Goal: Transaction & Acquisition: Purchase product/service

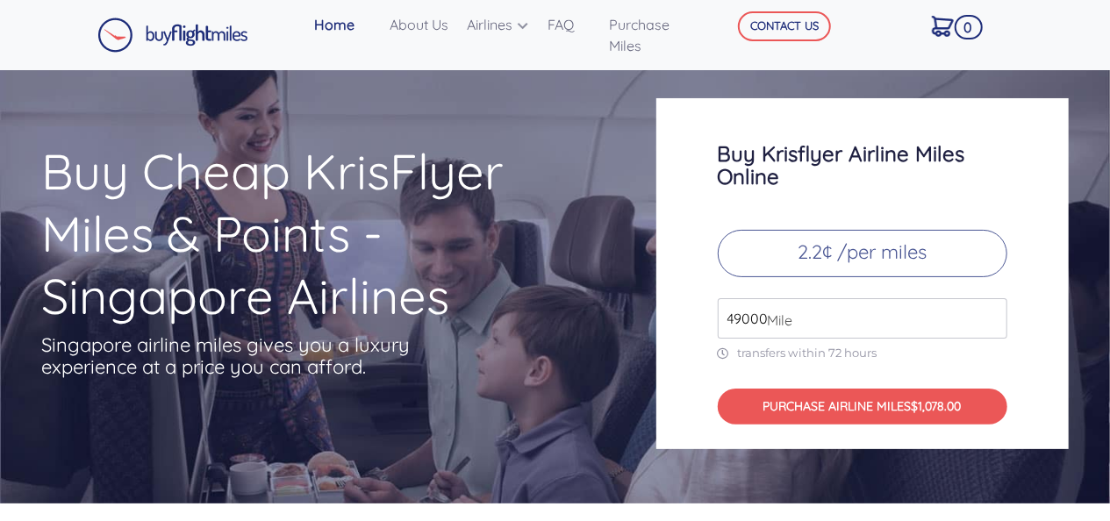
click at [782, 316] on span "Mile" at bounding box center [775, 320] width 34 height 21
click at [764, 316] on span "Mile" at bounding box center [775, 320] width 34 height 21
click at [989, 323] on input "49000" at bounding box center [863, 318] width 290 height 40
click at [991, 314] on input "50000" at bounding box center [863, 318] width 290 height 40
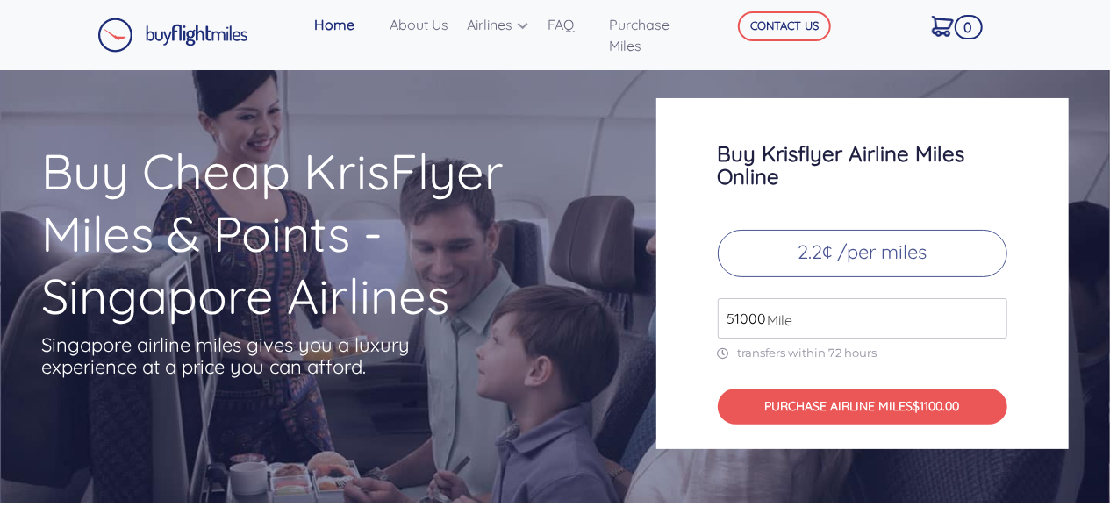
click at [991, 314] on input "51000" at bounding box center [863, 318] width 290 height 40
click at [991, 314] on input "52000" at bounding box center [863, 318] width 290 height 40
click at [991, 314] on input "64000" at bounding box center [863, 318] width 290 height 40
click at [991, 314] on input "105000" at bounding box center [863, 318] width 290 height 40
click at [990, 324] on input "104000" at bounding box center [863, 318] width 290 height 40
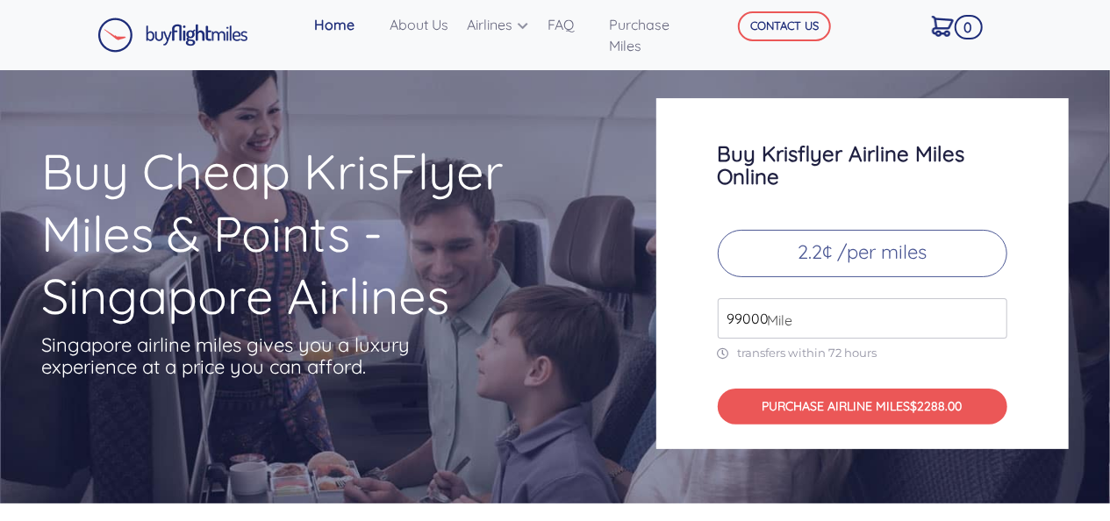
click at [991, 321] on input "99000" at bounding box center [863, 318] width 290 height 40
click at [991, 312] on input "100000" at bounding box center [863, 318] width 290 height 40
click at [991, 312] on input "101000" at bounding box center [863, 318] width 290 height 40
type input "172000"
click at [990, 312] on input "172000" at bounding box center [863, 318] width 290 height 40
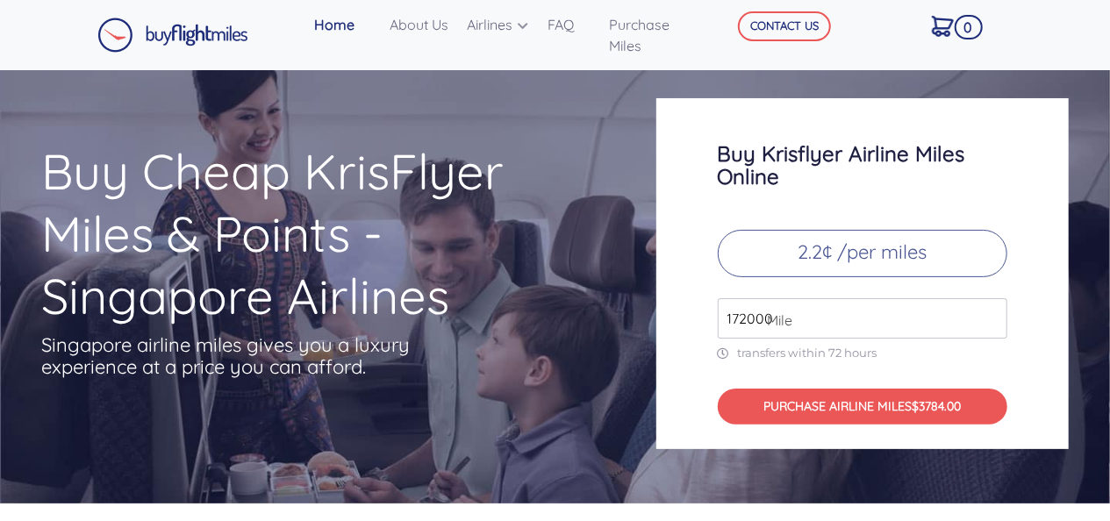
click at [1049, 356] on div "Buy Krisflyer Airline Miles Online 2.2¢ /per miles 172000 Mile transfers within…" at bounding box center [862, 273] width 412 height 351
